Goal: Check status: Check status

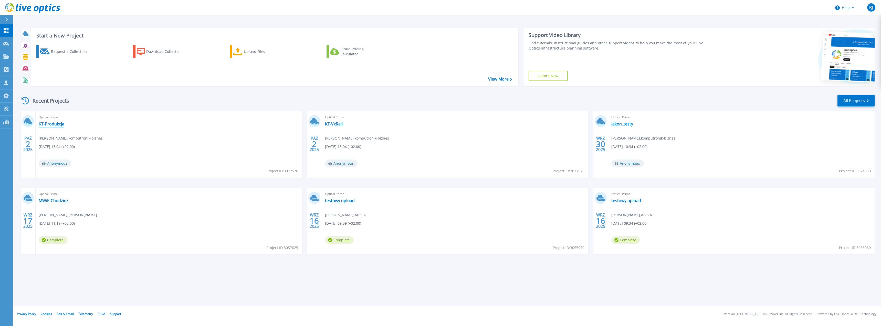
click at [49, 125] on link "KT-Produkcja" at bounding box center [52, 123] width 26 height 5
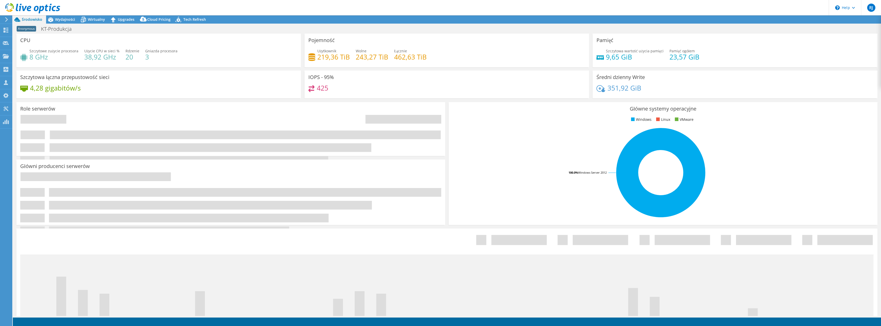
select select "USD"
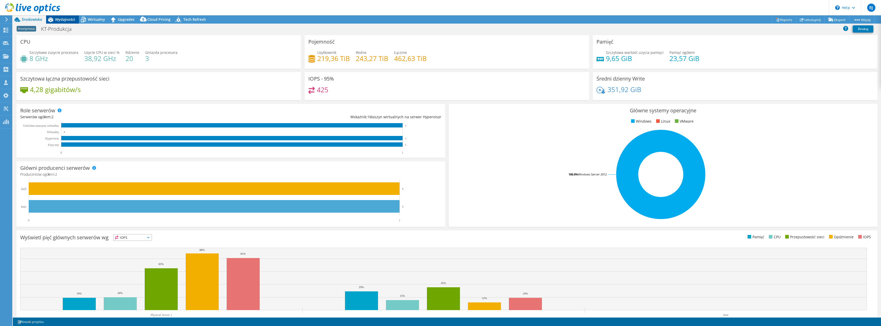
click at [62, 18] on span "Wydajności" at bounding box center [65, 19] width 20 height 5
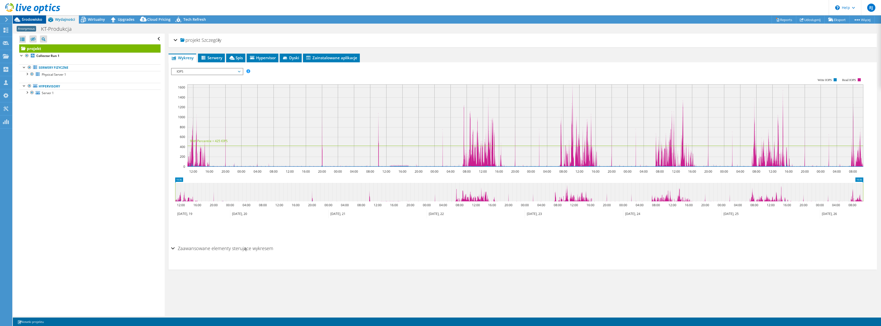
click at [20, 20] on icon at bounding box center [17, 19] width 9 height 9
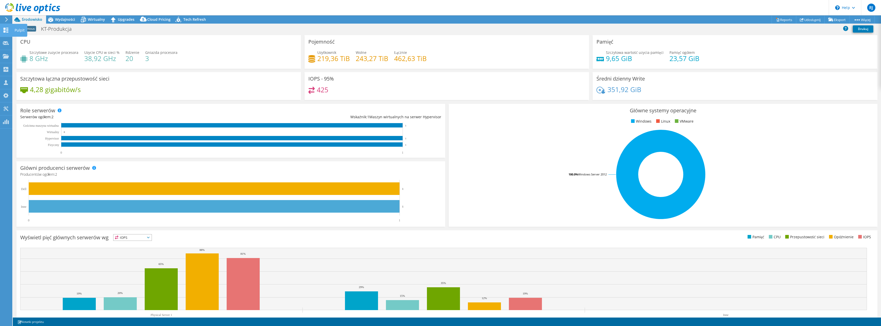
click at [18, 31] on div "Pulpit" at bounding box center [19, 30] width 15 height 13
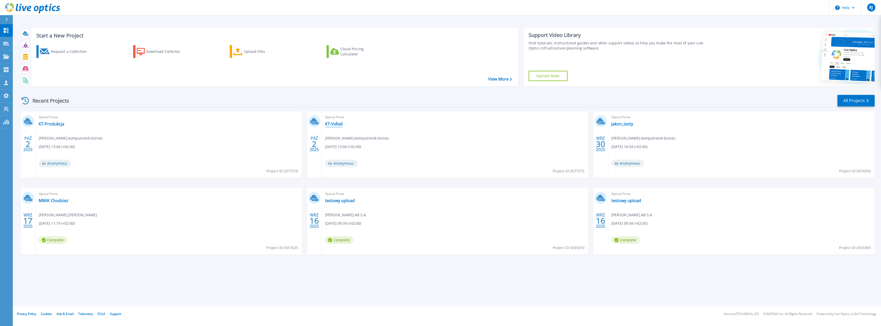
click at [340, 124] on link "KT-VxRail" at bounding box center [334, 123] width 18 height 5
